Goal: Task Accomplishment & Management: Manage account settings

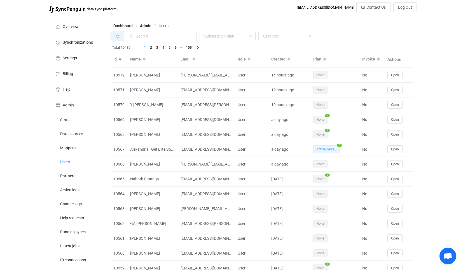
click at [111, 31] on button "button" at bounding box center [117, 36] width 13 height 10
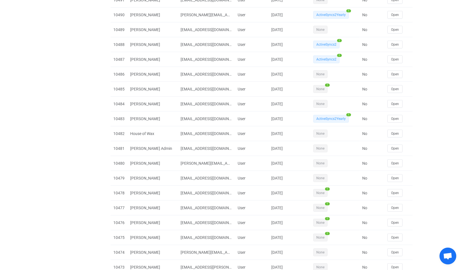
scroll to position [1293, 0]
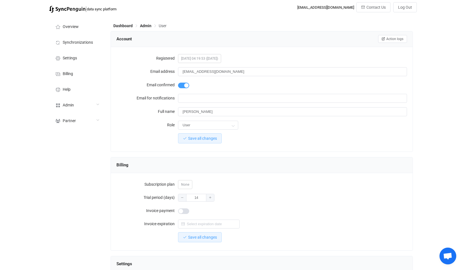
click at [399, 34] on div "Account Action logs" at bounding box center [262, 39] width 302 height 16
click at [395, 40] on span "Action logs" at bounding box center [395, 39] width 17 height 4
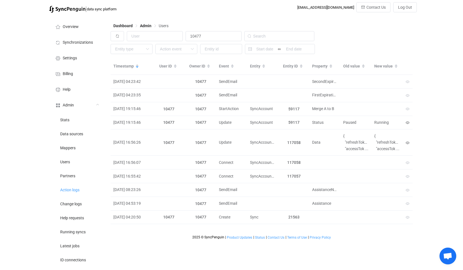
click at [330, 21] on div "Dashboard Admin Users 10477 No data Sync SyncAccount DataSource SyncAccountData…" at bounding box center [262, 158] width 309 height 284
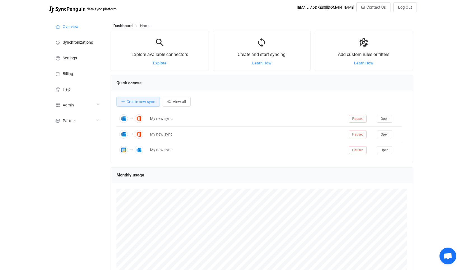
scroll to position [108, 302]
